Goal: Navigation & Orientation: Find specific page/section

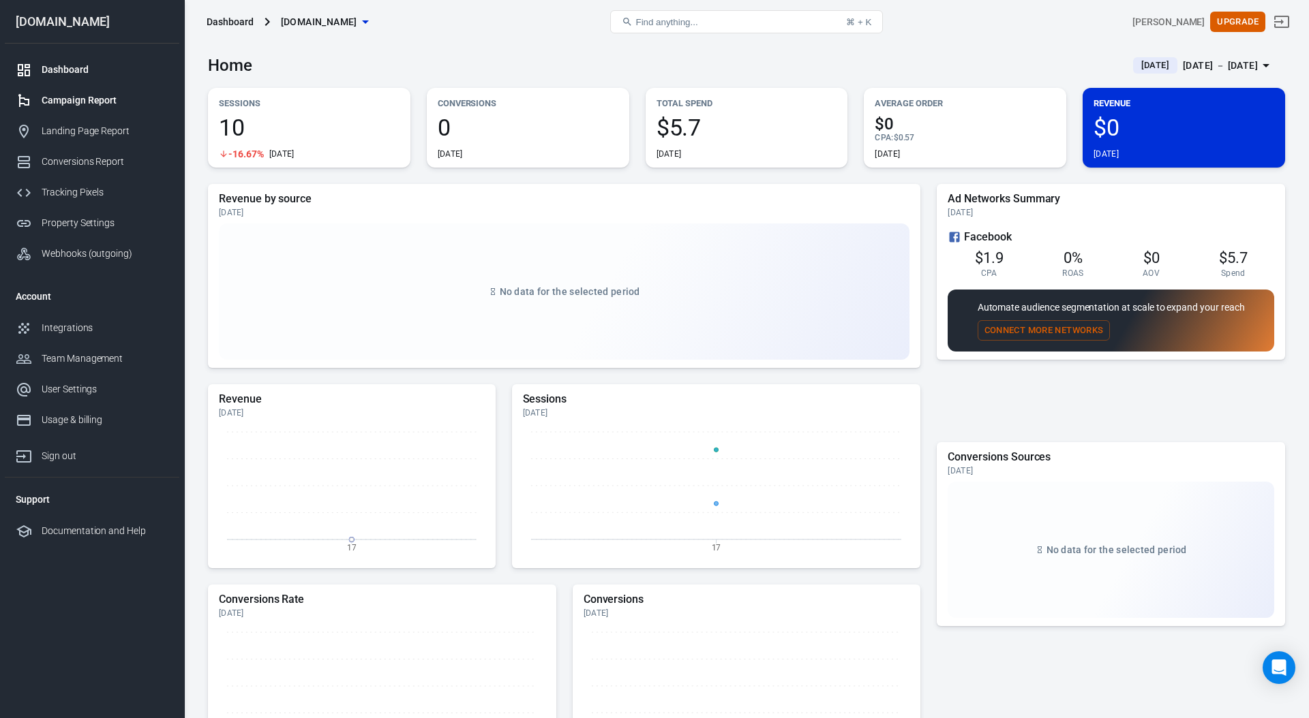
click at [93, 102] on div "Campaign Report" at bounding box center [105, 100] width 127 height 14
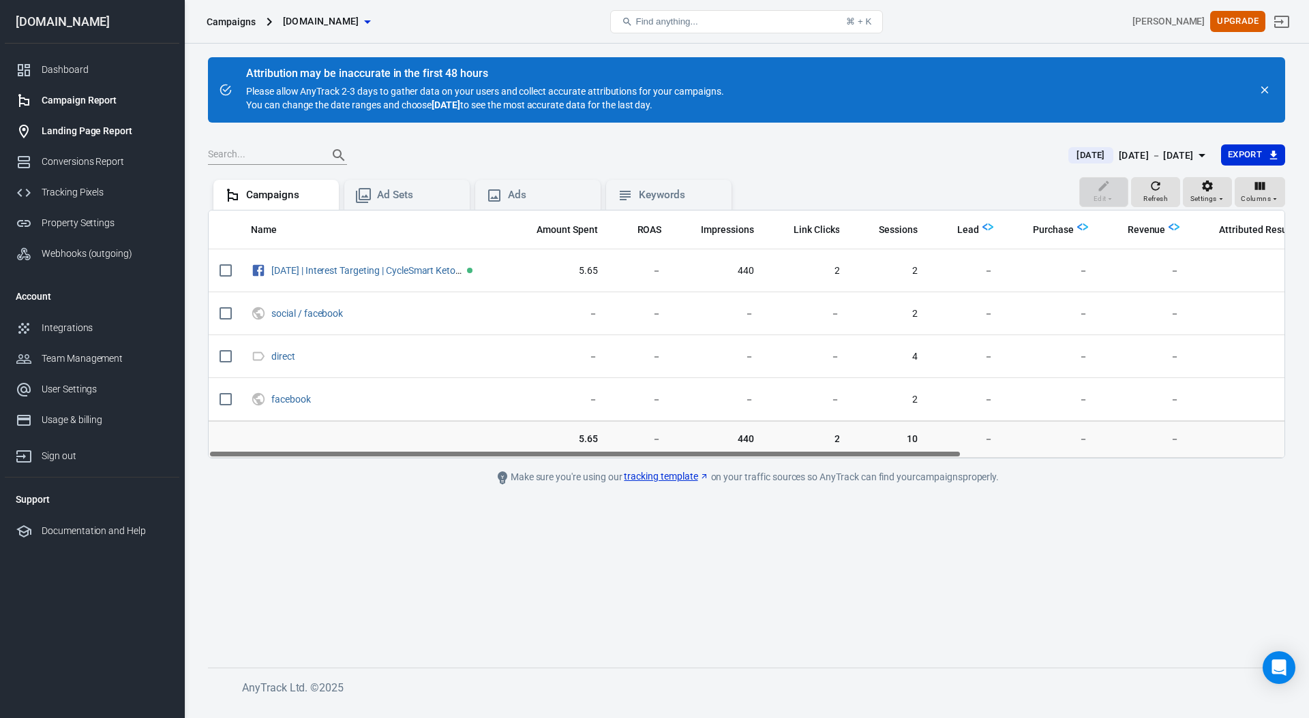
click at [90, 126] on div "Landing Page Report" at bounding box center [105, 131] width 127 height 14
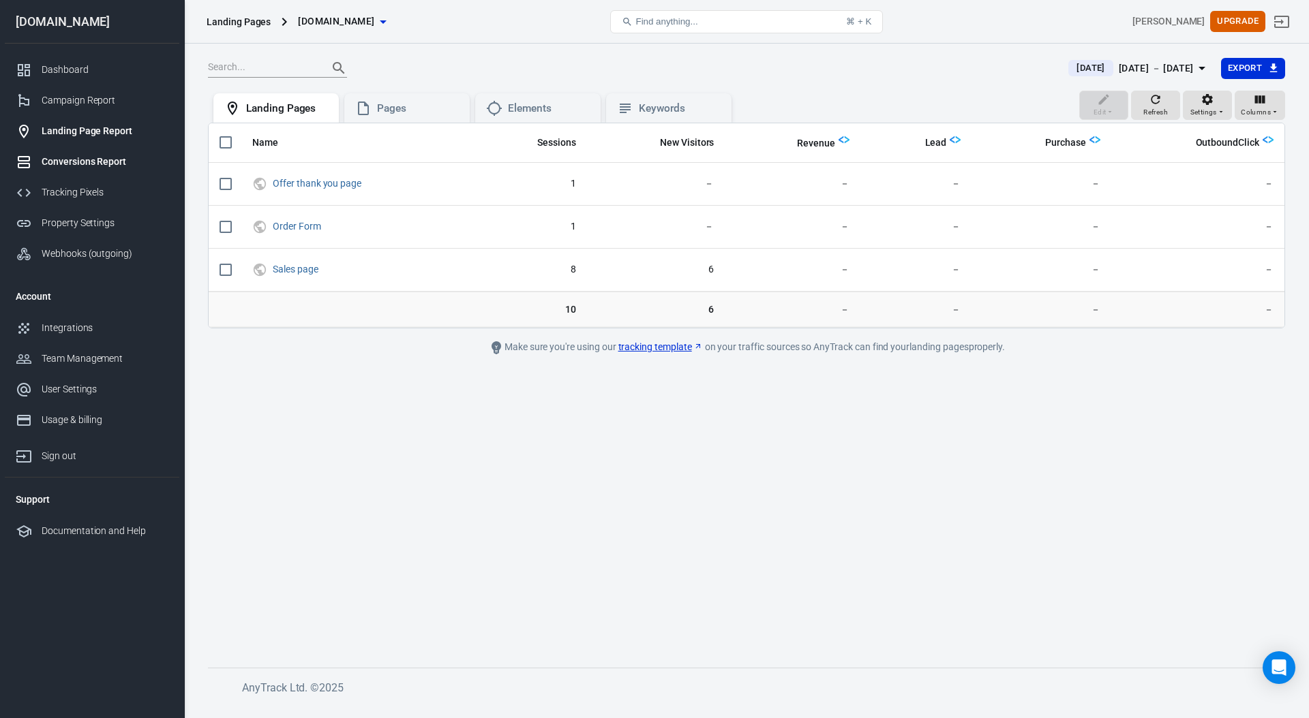
click at [83, 160] on div "Conversions Report" at bounding box center [105, 162] width 127 height 14
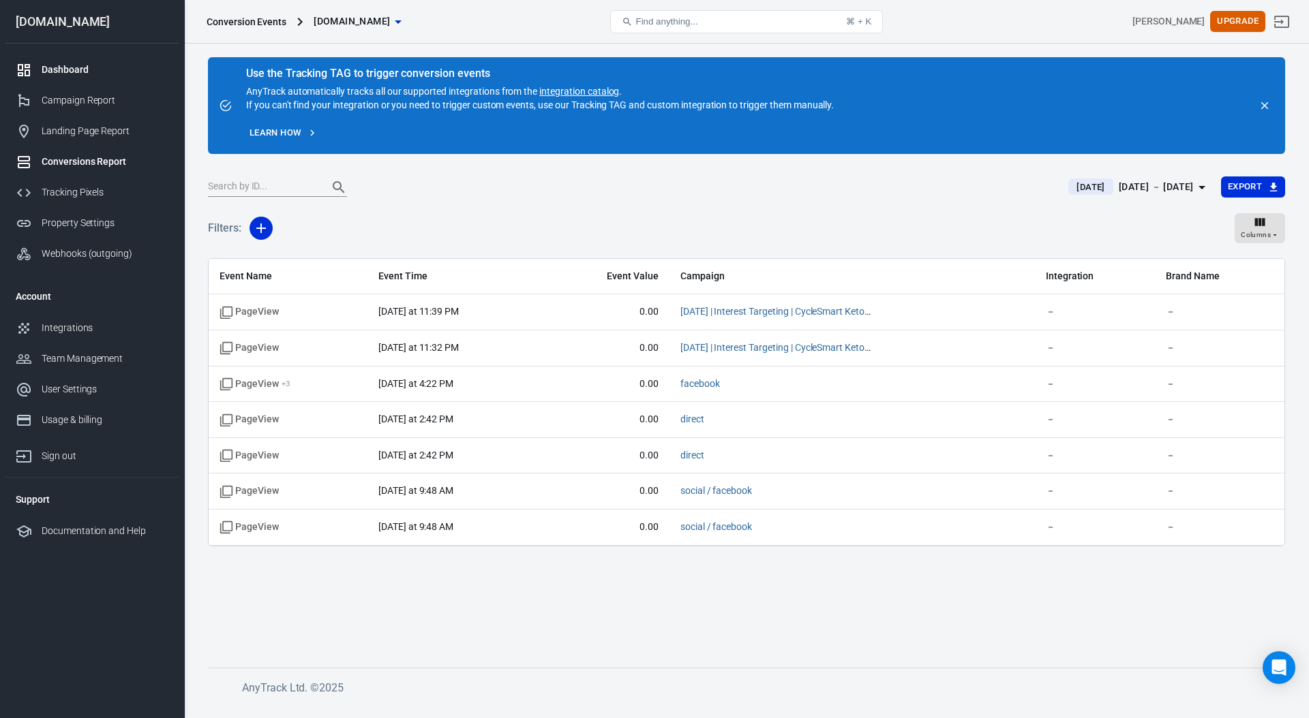
click at [67, 70] on div "Dashboard" at bounding box center [105, 70] width 127 height 14
